Goal: Information Seeking & Learning: Learn about a topic

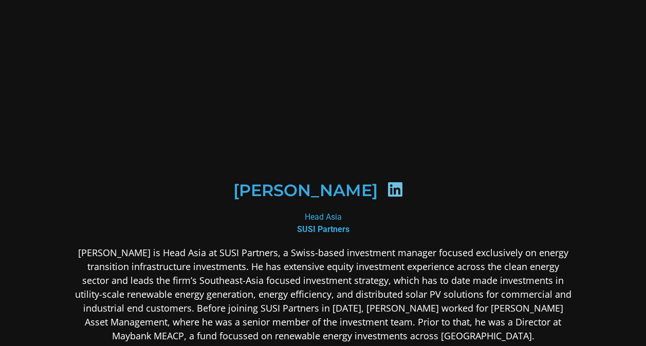
scroll to position [103, 0]
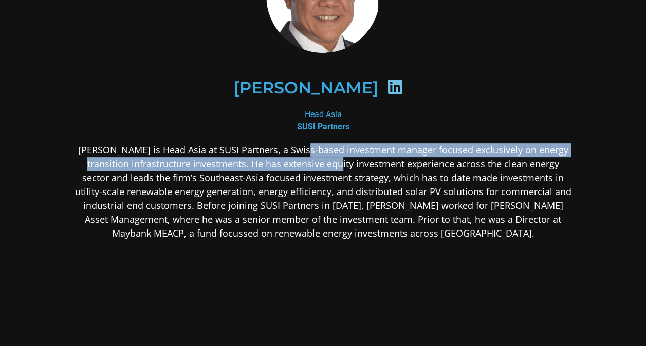
drag, startPoint x: 314, startPoint y: 147, endPoint x: 337, endPoint y: 168, distance: 30.9
click at [337, 168] on p "[PERSON_NAME] is Head Asia at SUSI Partners, a Swiss-based investment manager f…" at bounding box center [322, 191] width 499 height 97
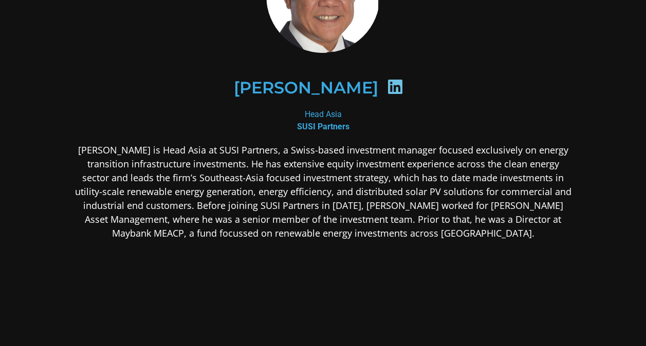
click at [143, 184] on p "[PERSON_NAME] is Head Asia at SUSI Partners, a Swiss-based investment manager f…" at bounding box center [322, 191] width 499 height 97
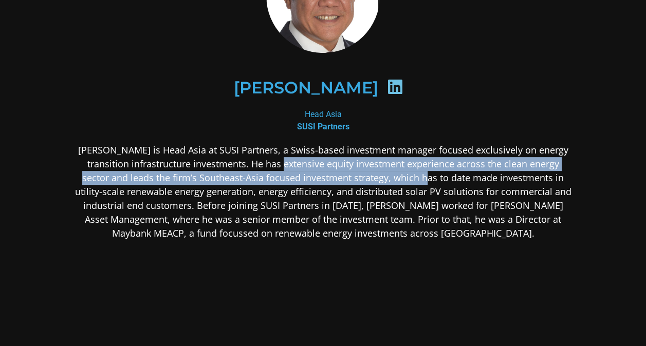
drag, startPoint x: 283, startPoint y: 163, endPoint x: 399, endPoint y: 171, distance: 116.3
click at [399, 171] on p "[PERSON_NAME] is Head Asia at SUSI Partners, a Swiss-based investment manager f…" at bounding box center [322, 191] width 499 height 97
click at [401, 171] on p "[PERSON_NAME] is Head Asia at SUSI Partners, a Swiss-based investment manager f…" at bounding box center [322, 191] width 499 height 97
click at [320, 166] on p "[PERSON_NAME] is Head Asia at SUSI Partners, a Swiss-based investment manager f…" at bounding box center [322, 191] width 499 height 97
drag, startPoint x: 284, startPoint y: 163, endPoint x: 399, endPoint y: 182, distance: 117.1
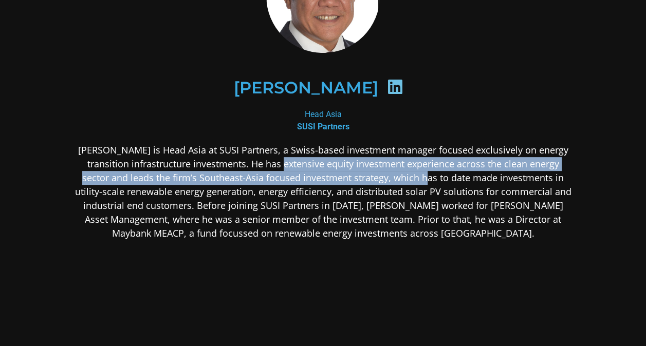
click at [399, 182] on p "[PERSON_NAME] is Head Asia at SUSI Partners, a Swiss-based investment manager f…" at bounding box center [322, 191] width 499 height 97
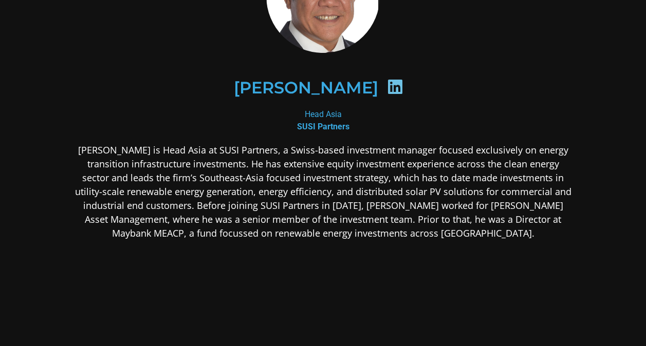
drag, startPoint x: 399, startPoint y: 182, endPoint x: 449, endPoint y: 187, distance: 50.7
click at [449, 187] on p "[PERSON_NAME] is Head Asia at SUSI Partners, a Swiss-based investment manager f…" at bounding box center [322, 191] width 499 height 97
drag, startPoint x: 177, startPoint y: 184, endPoint x: 240, endPoint y: 187, distance: 63.3
click at [240, 187] on p "[PERSON_NAME] is Head Asia at SUSI Partners, a Swiss-based investment manager f…" at bounding box center [322, 191] width 499 height 97
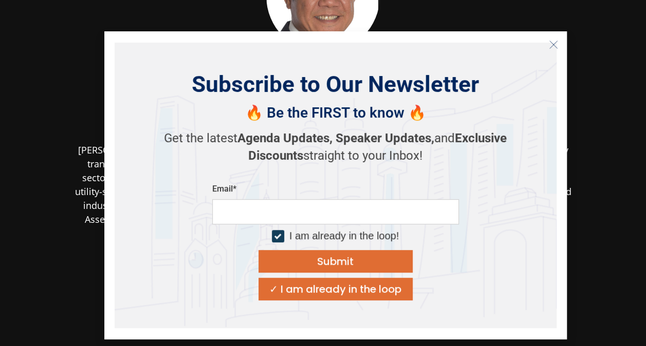
drag, startPoint x: 437, startPoint y: 163, endPoint x: 288, endPoint y: 197, distance: 152.7
click at [288, 197] on body "[PERSON_NAME] Head Asia SUSI Partners" at bounding box center [323, 169] width 646 height 544
click at [557, 51] on button "Close" at bounding box center [553, 44] width 16 height 16
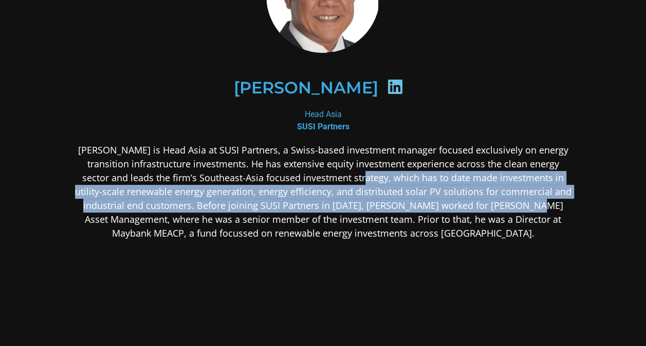
drag, startPoint x: 340, startPoint y: 176, endPoint x: 508, endPoint y: 204, distance: 169.8
click at [508, 204] on p "[PERSON_NAME] is Head Asia at SUSI Partners, a Swiss-based investment manager f…" at bounding box center [322, 191] width 499 height 97
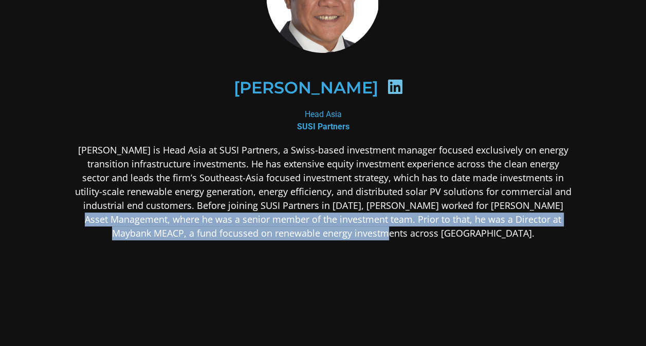
drag, startPoint x: 522, startPoint y: 205, endPoint x: 456, endPoint y: 229, distance: 70.2
click at [456, 229] on p "[PERSON_NAME] is Head Asia at SUSI Partners, a Swiss-based investment manager f…" at bounding box center [322, 191] width 499 height 97
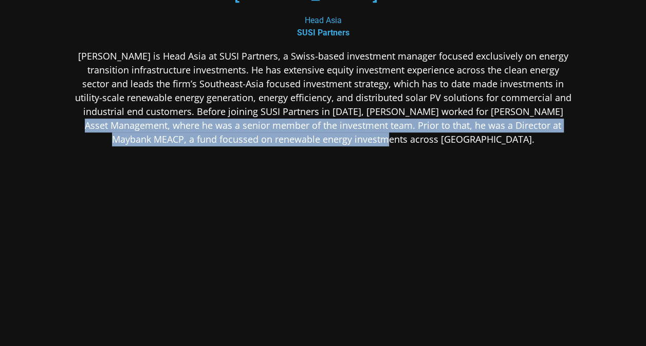
scroll to position [0, 0]
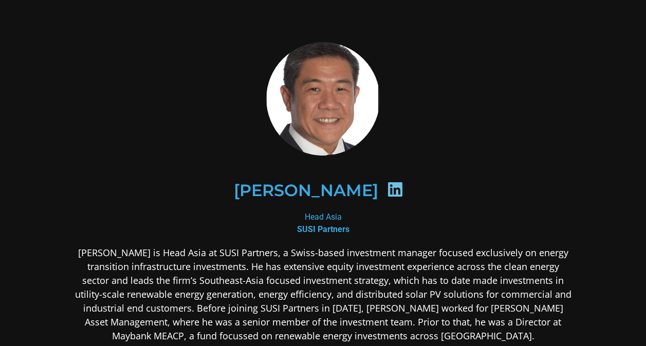
click at [387, 193] on icon at bounding box center [395, 189] width 16 height 16
